Goal: Navigation & Orientation: Find specific page/section

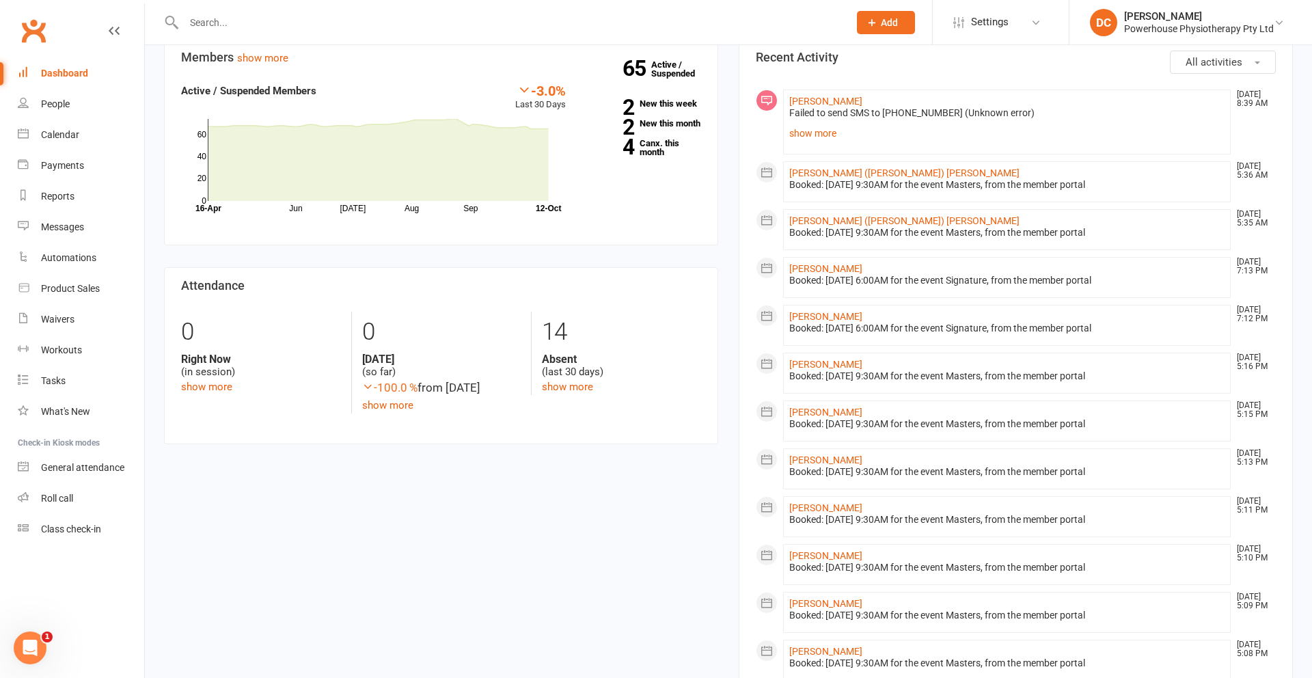
scroll to position [143, 0]
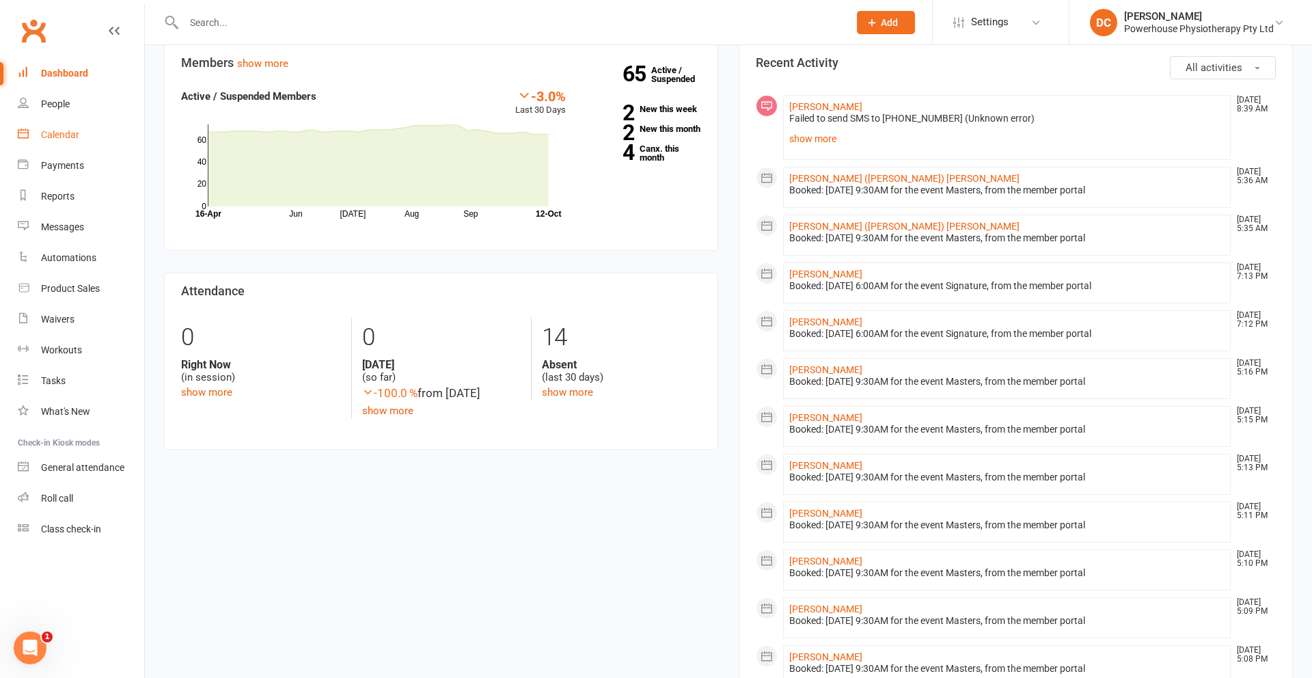
click at [72, 139] on div "Calendar" at bounding box center [60, 134] width 38 height 11
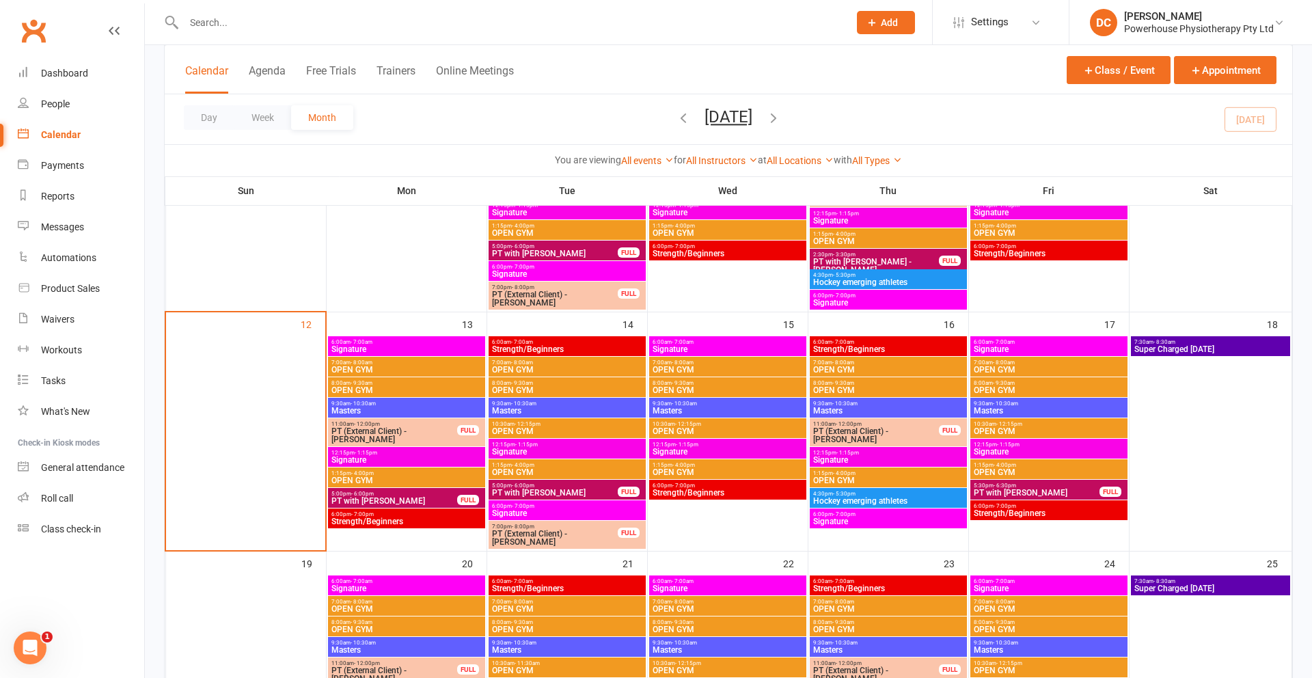
scroll to position [457, 0]
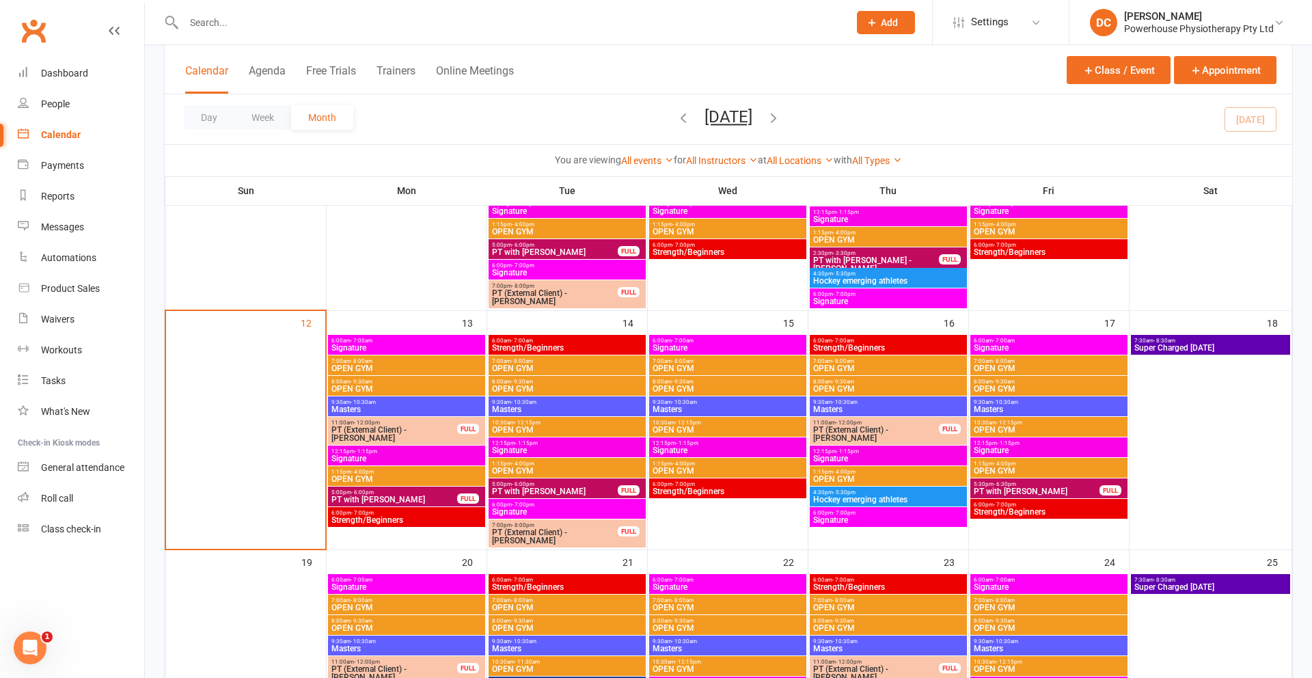
click at [437, 348] on span "Signature" at bounding box center [407, 348] width 152 height 8
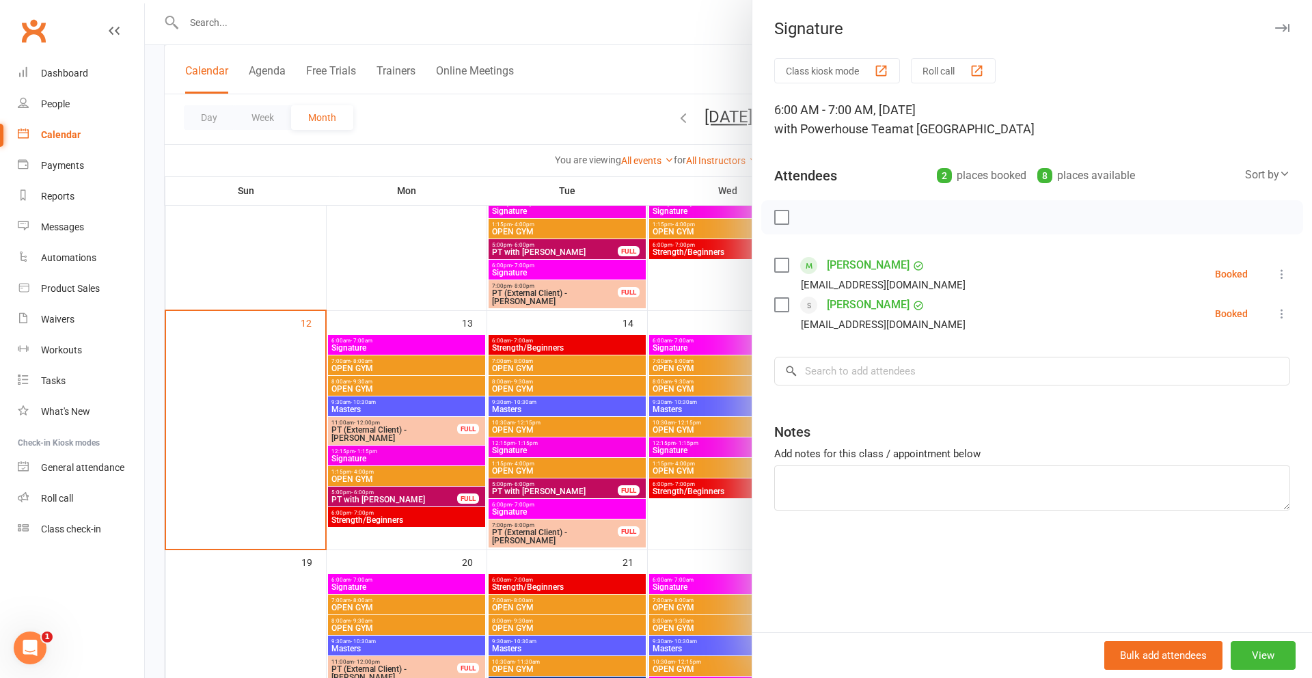
click at [1285, 25] on icon "button" at bounding box center [1282, 28] width 14 height 8
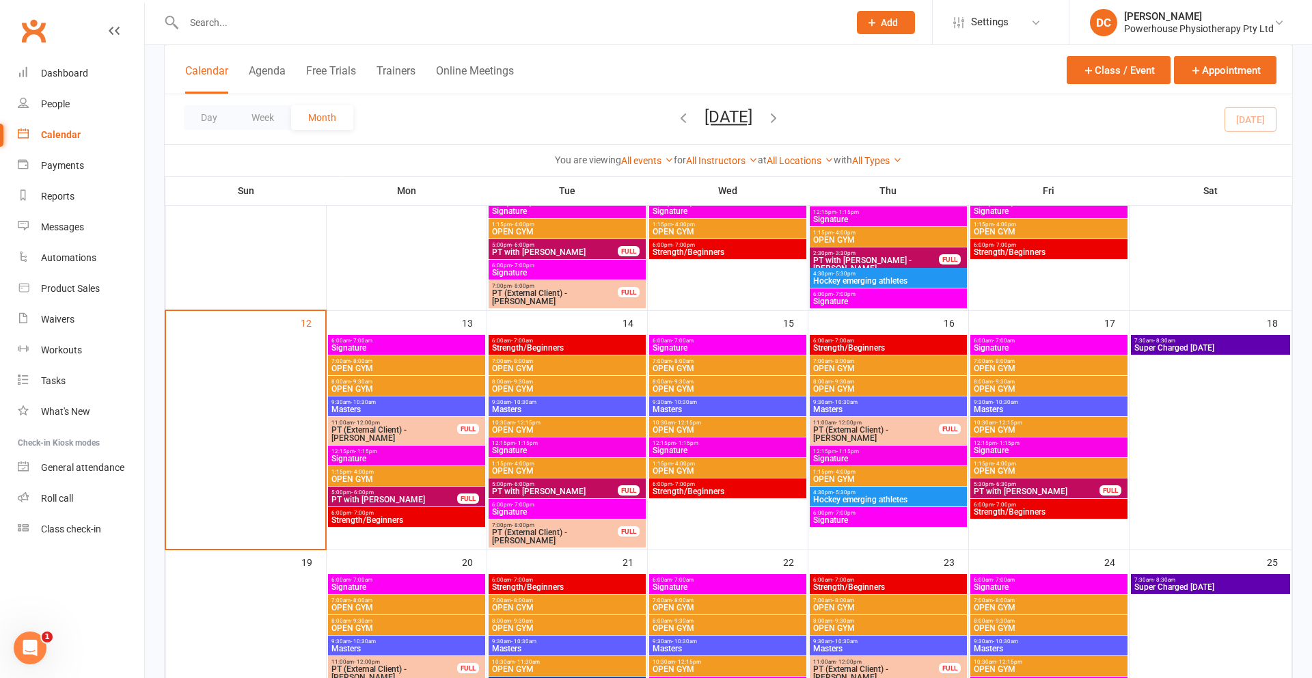
click at [592, 350] on span "Strength/Beginners" at bounding box center [567, 348] width 152 height 8
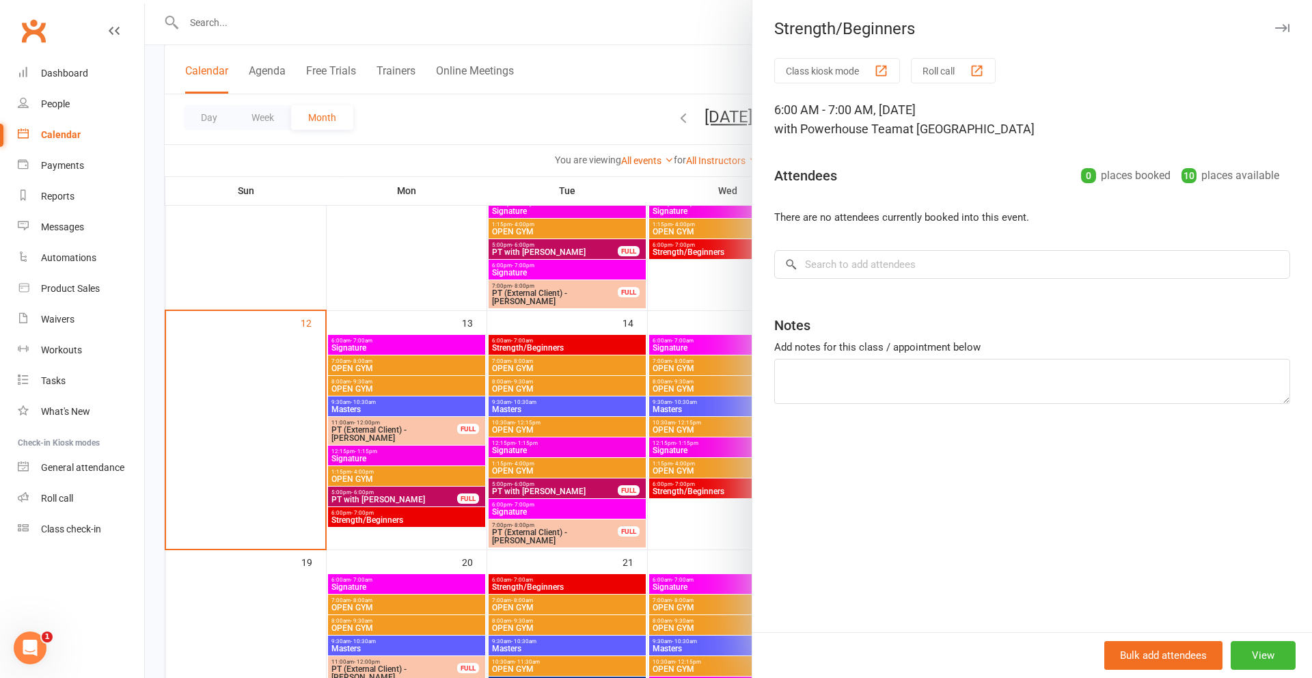
click at [1278, 29] on icon "button" at bounding box center [1282, 28] width 14 height 8
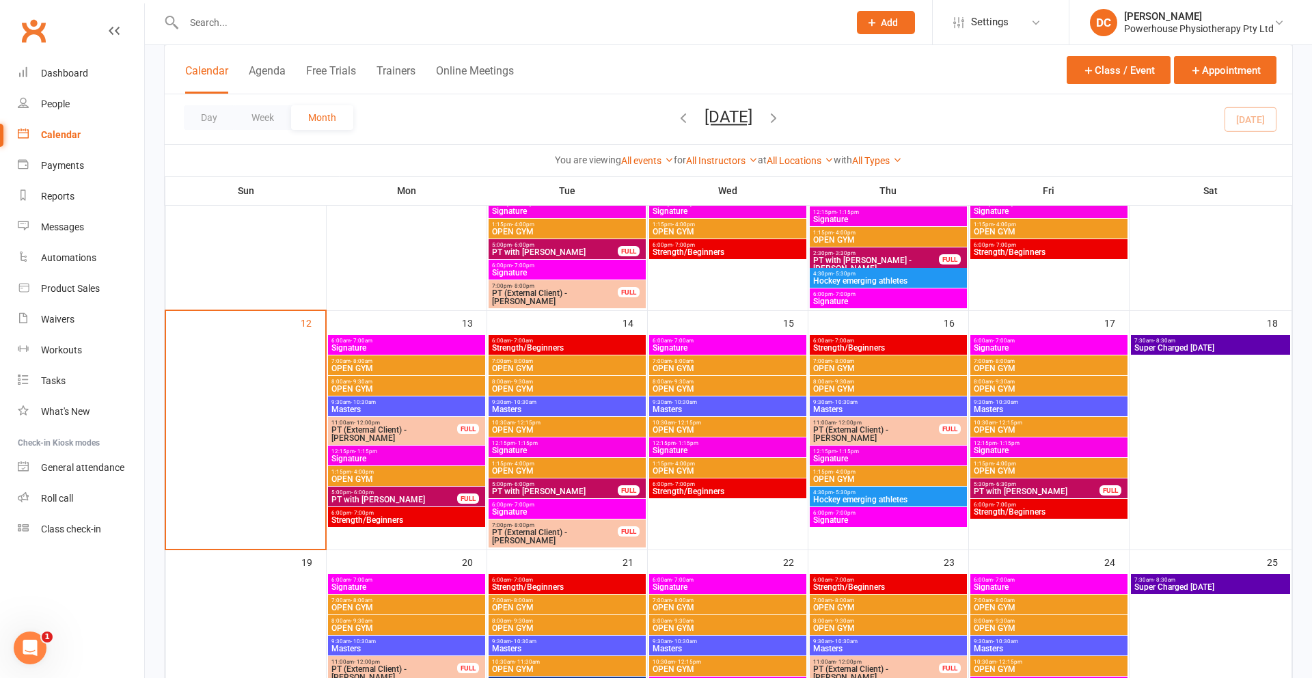
click at [780, 342] on span "6:00am - 7:00am" at bounding box center [728, 341] width 152 height 6
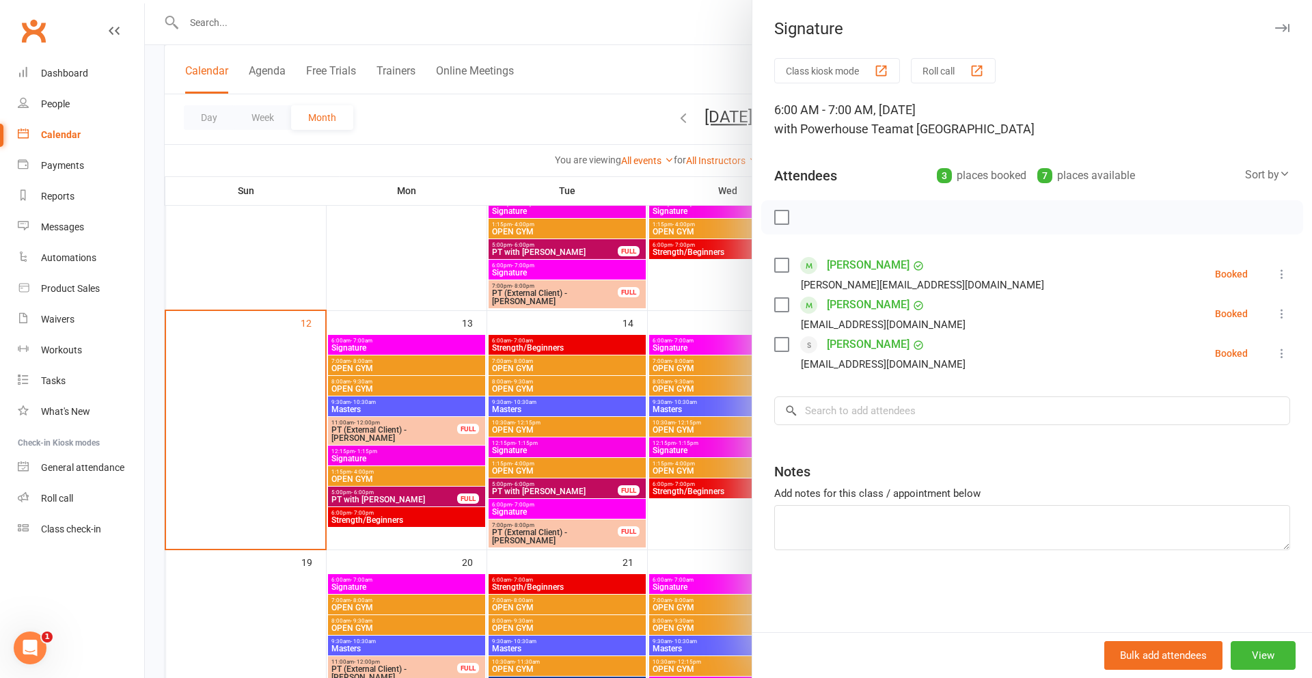
click at [1285, 24] on icon "button" at bounding box center [1282, 28] width 14 height 8
